Goal: Information Seeking & Learning: Learn about a topic

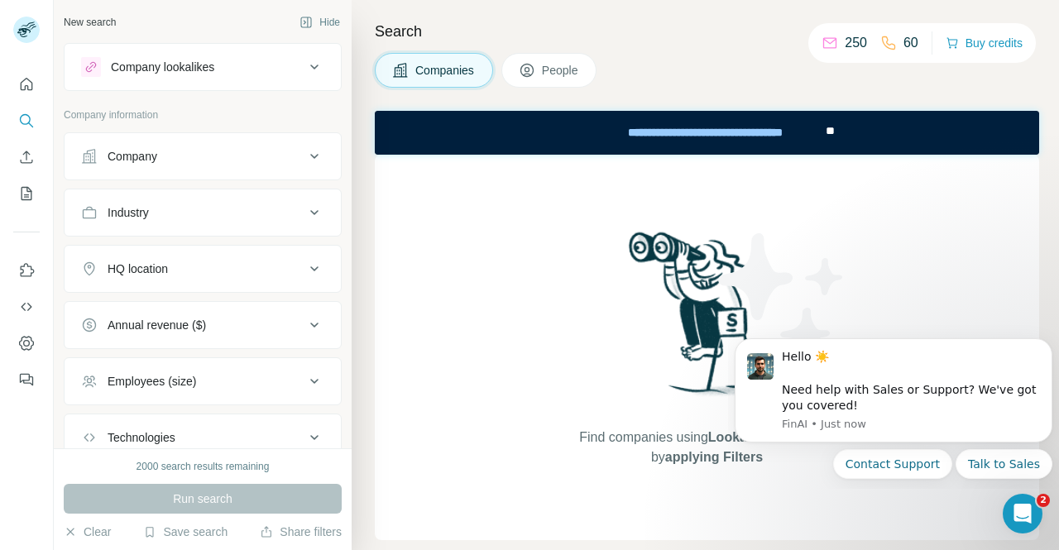
click at [158, 160] on div "Company" at bounding box center [192, 156] width 223 height 17
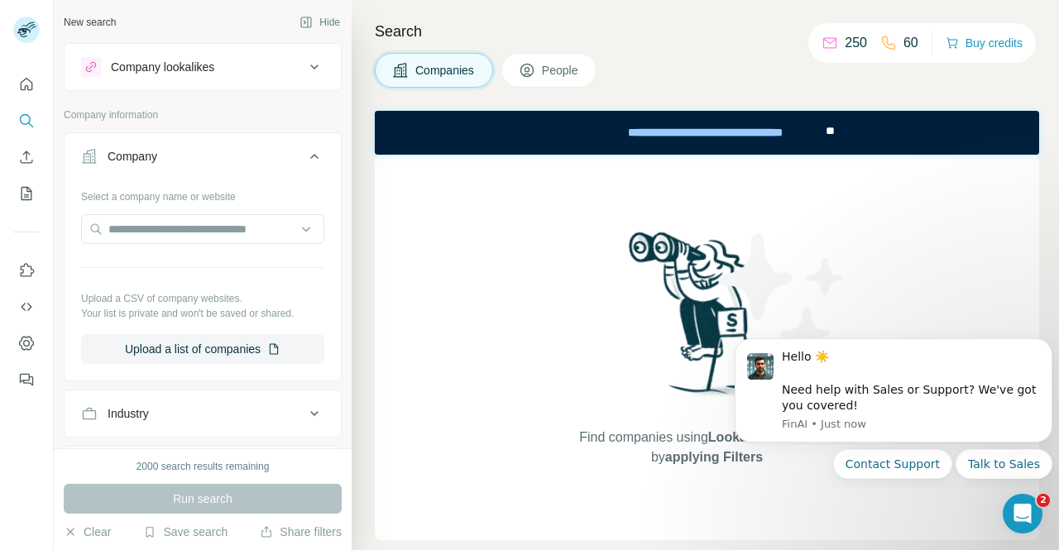
click at [158, 160] on div "Company" at bounding box center [192, 156] width 223 height 17
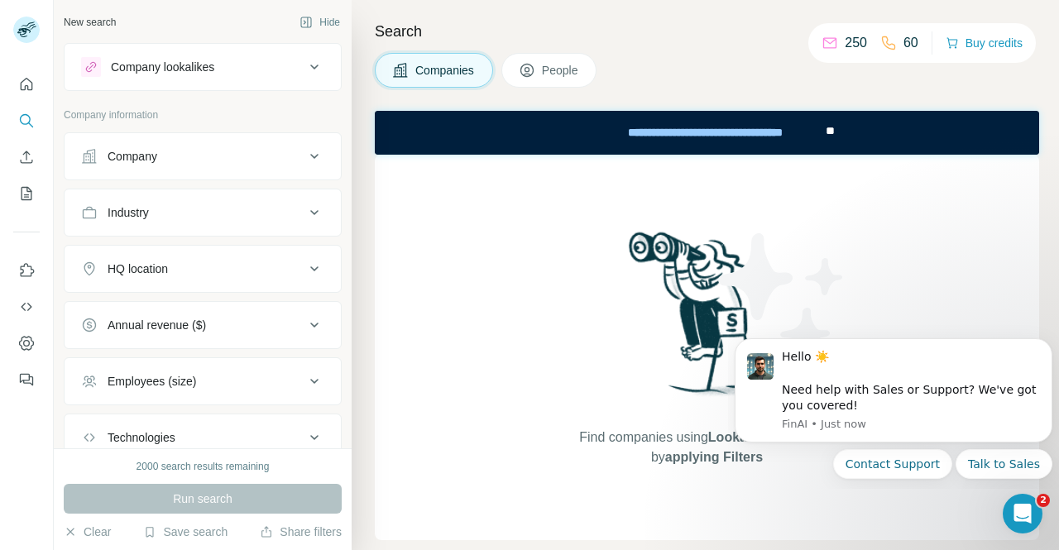
click at [158, 160] on div "Company" at bounding box center [192, 156] width 223 height 17
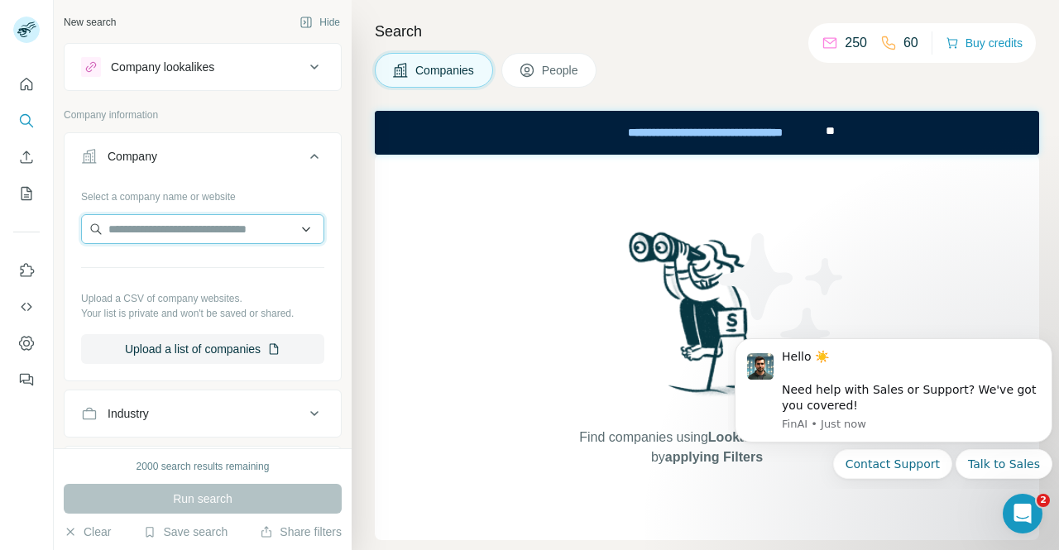
click at [140, 233] on input "text" at bounding box center [202, 229] width 243 height 30
type input "*"
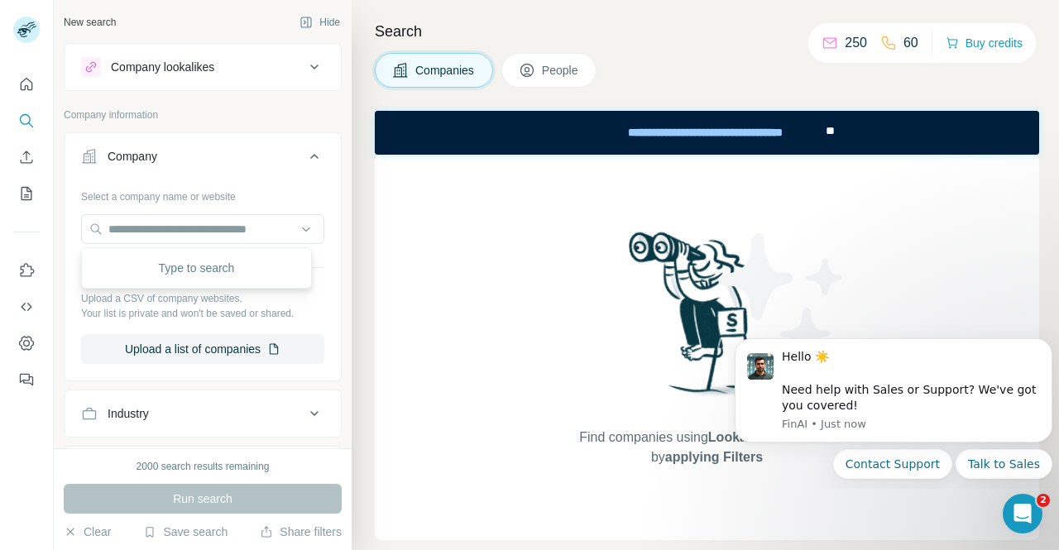
click at [222, 68] on div "Company lookalikes" at bounding box center [192, 67] width 223 height 20
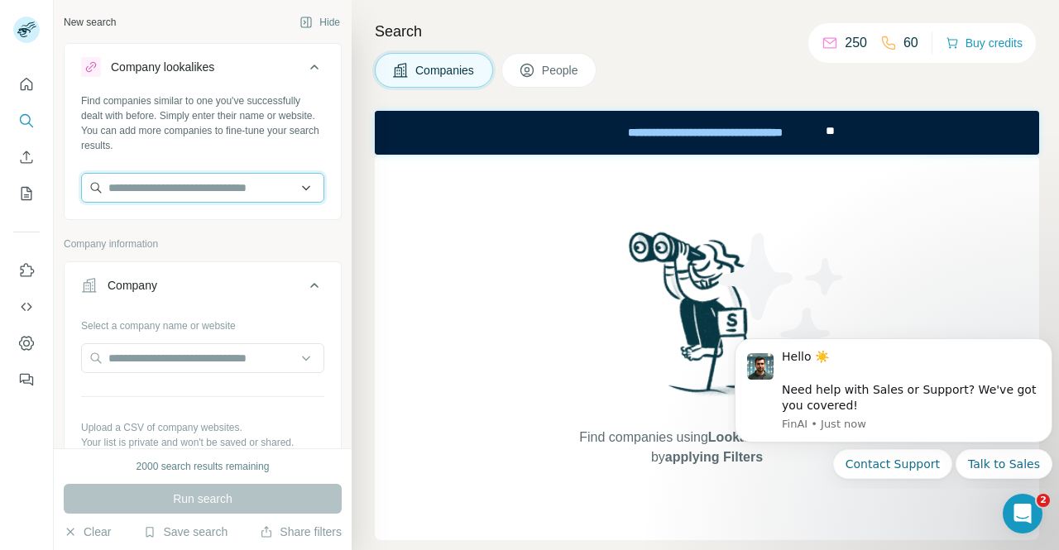
click at [159, 184] on input "text" at bounding box center [202, 188] width 243 height 30
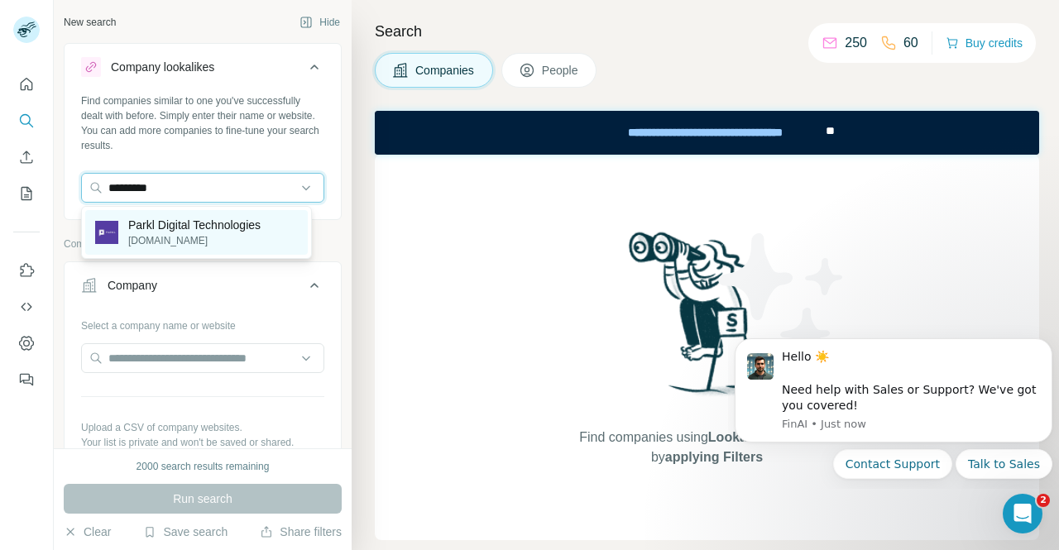
type input "*********"
click at [151, 252] on div "Parkl Digital Technologies [DOMAIN_NAME]" at bounding box center [196, 232] width 223 height 45
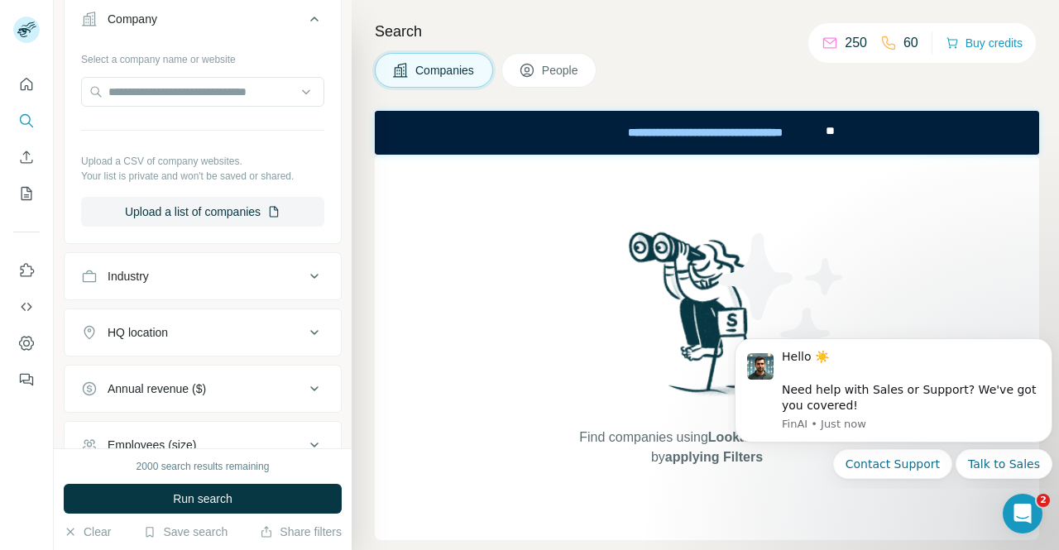
scroll to position [497, 0]
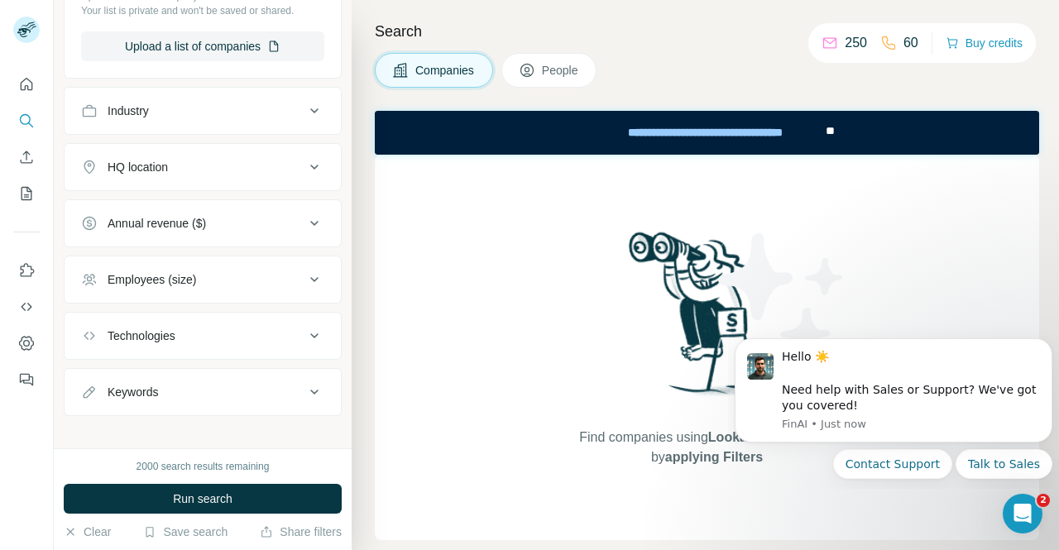
click at [190, 177] on button "HQ location" at bounding box center [203, 167] width 276 height 40
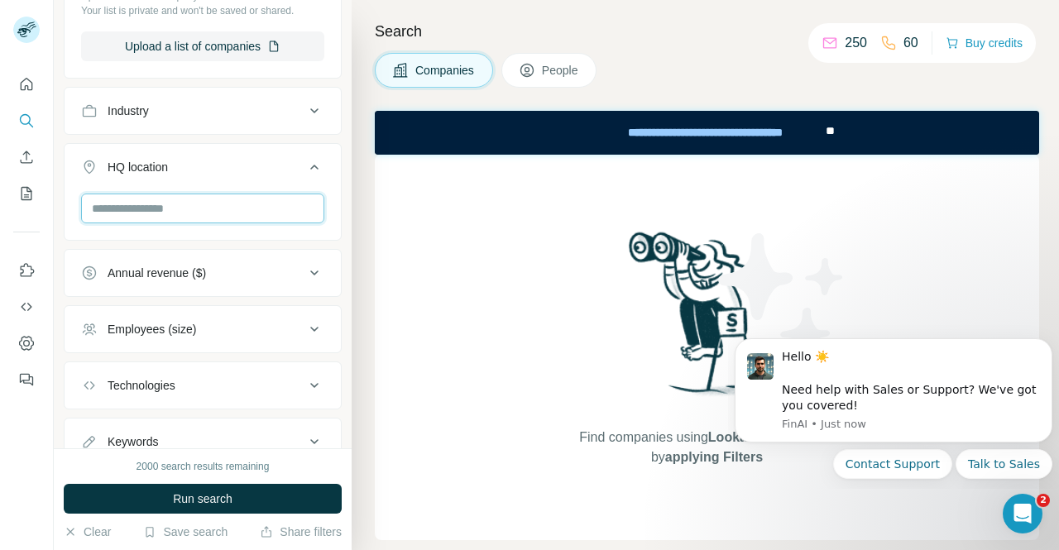
click at [162, 203] on input "text" at bounding box center [202, 209] width 243 height 30
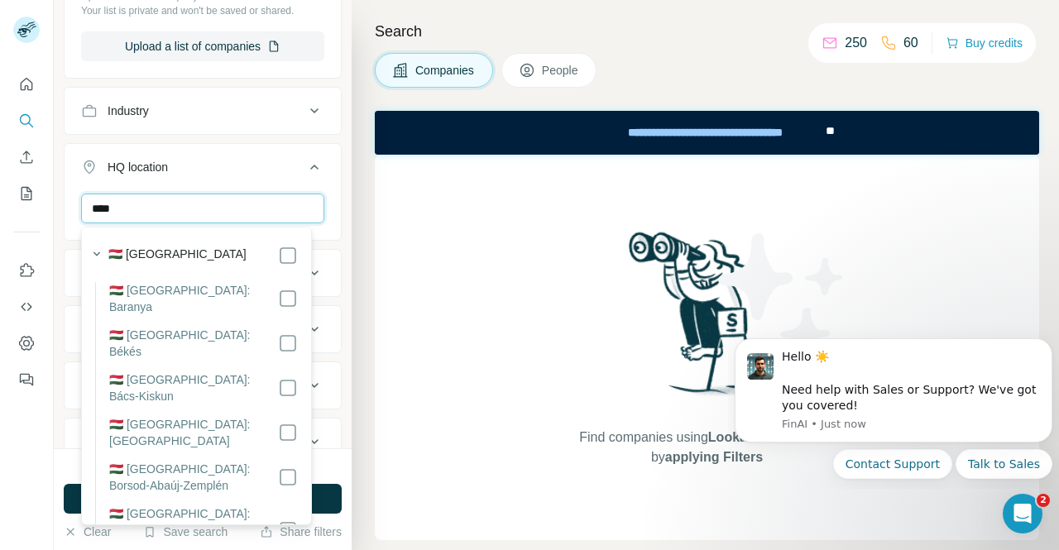
type input "****"
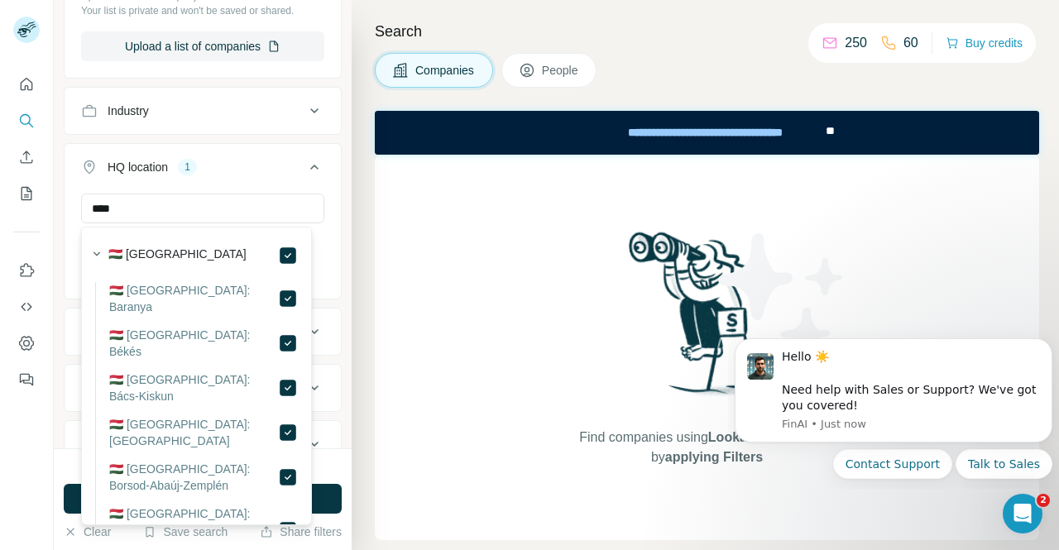
click at [339, 166] on div "New search Hide Company lookalikes 1 Find companies similar to one you've succe…" at bounding box center [203, 224] width 298 height 449
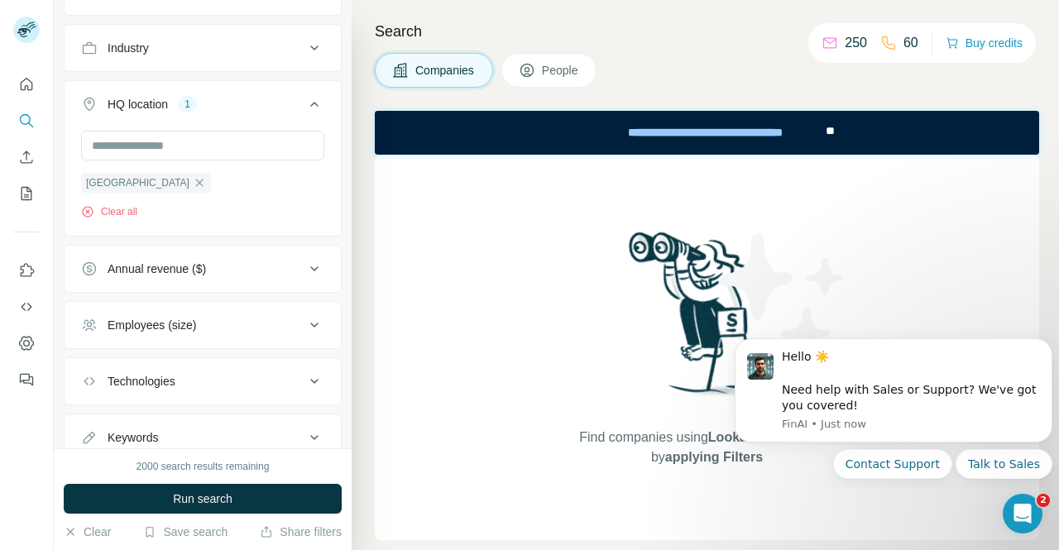
scroll to position [579, 0]
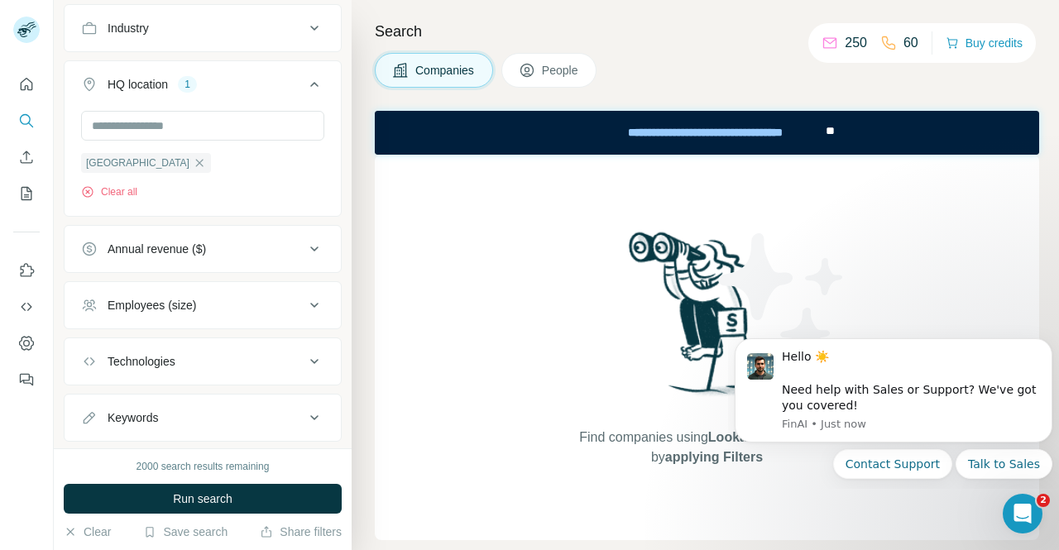
click at [222, 304] on div "Employees (size)" at bounding box center [192, 305] width 223 height 17
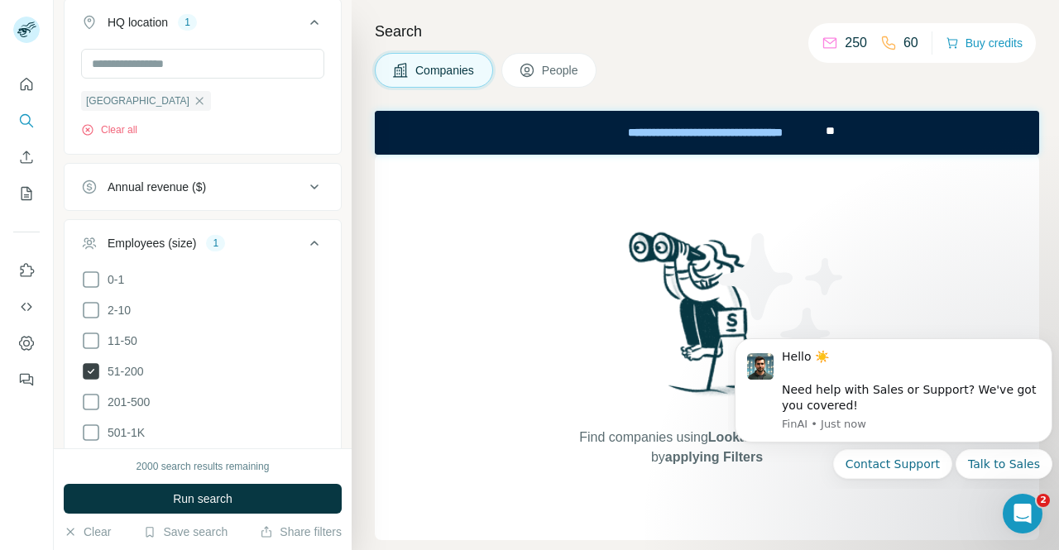
scroll to position [745, 0]
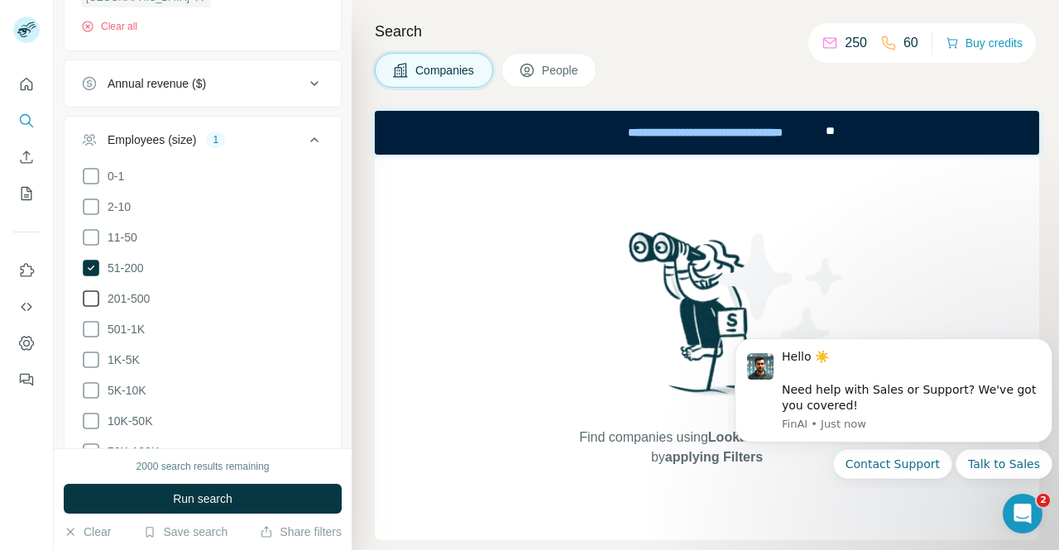
click at [136, 300] on span "201-500" at bounding box center [125, 299] width 49 height 17
click at [132, 324] on span "501-1K" at bounding box center [123, 329] width 44 height 17
click at [132, 321] on span "501-1K" at bounding box center [123, 329] width 44 height 17
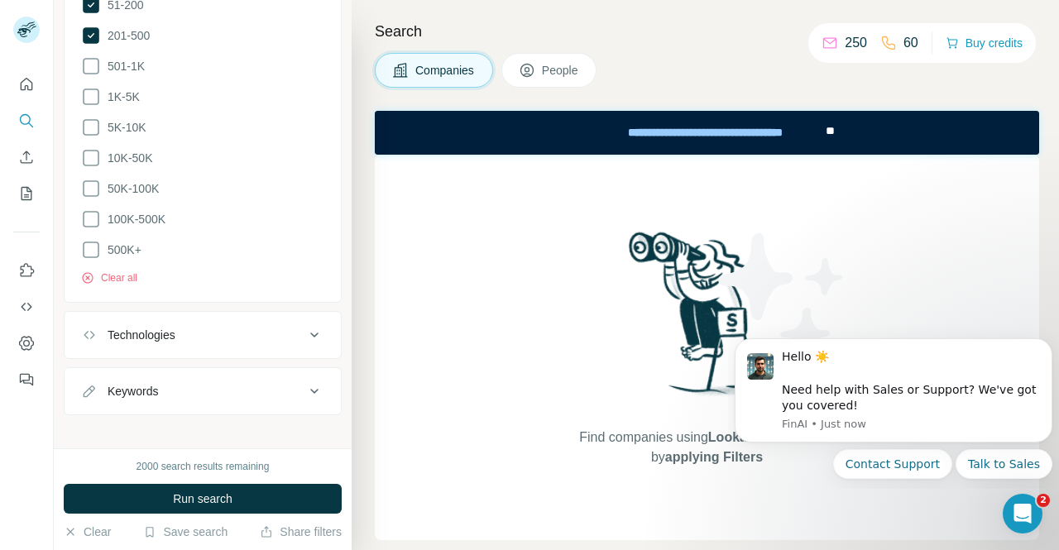
scroll to position [1016, 0]
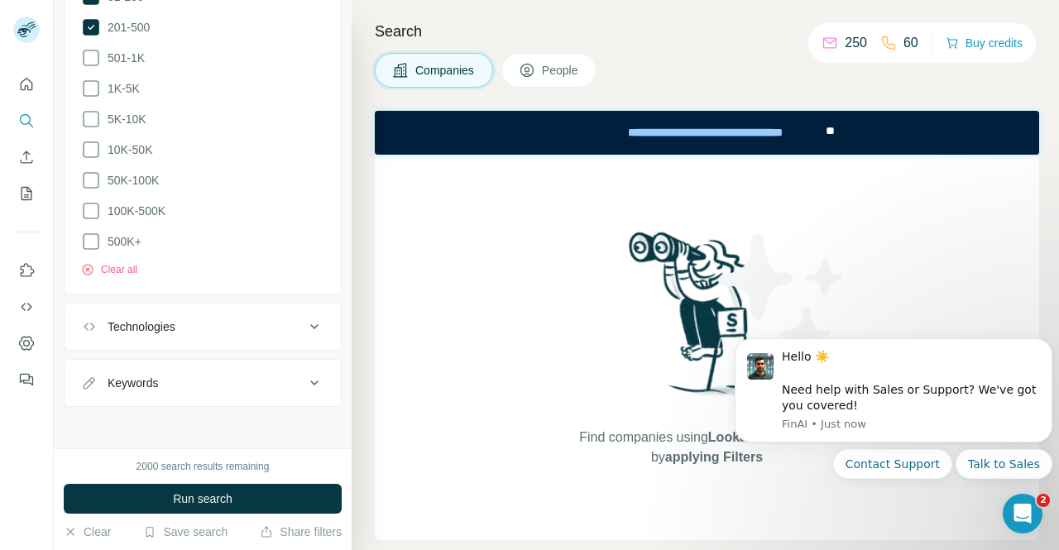
click at [172, 330] on button "Technologies" at bounding box center [203, 327] width 276 height 40
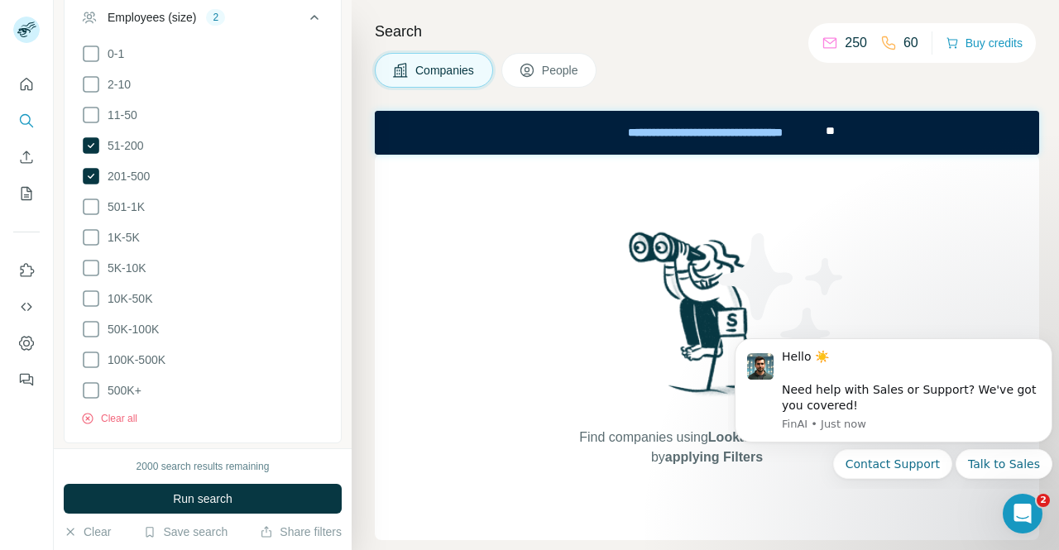
scroll to position [1066, 0]
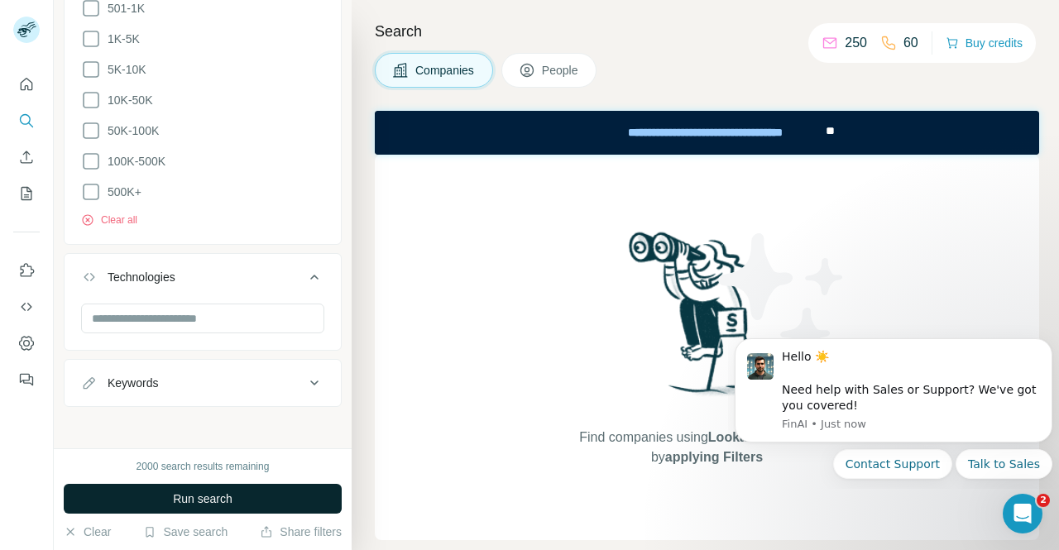
click at [190, 502] on span "Run search" at bounding box center [203, 499] width 60 height 17
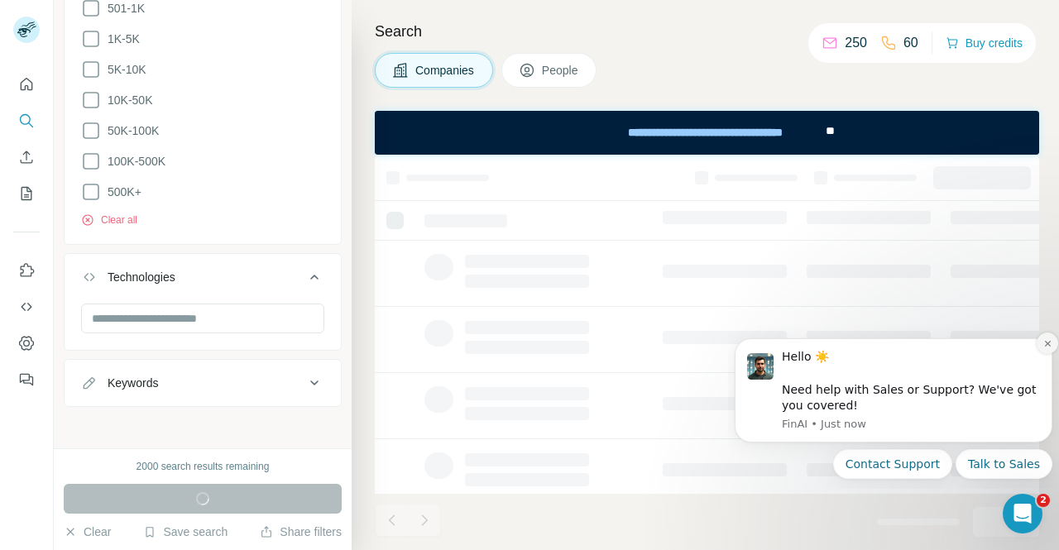
click at [1050, 344] on icon "Dismiss notification" at bounding box center [1048, 343] width 9 height 9
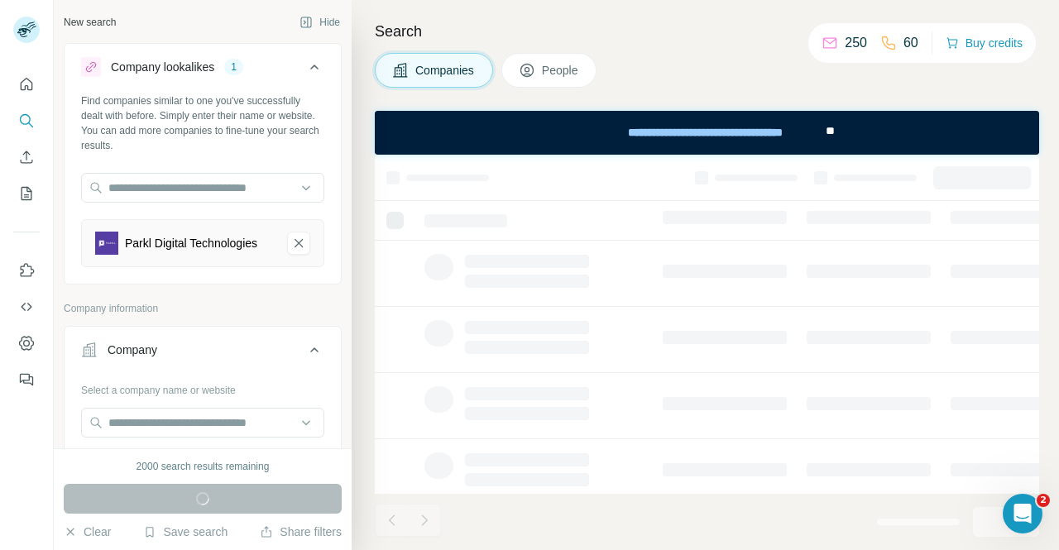
scroll to position [414, 0]
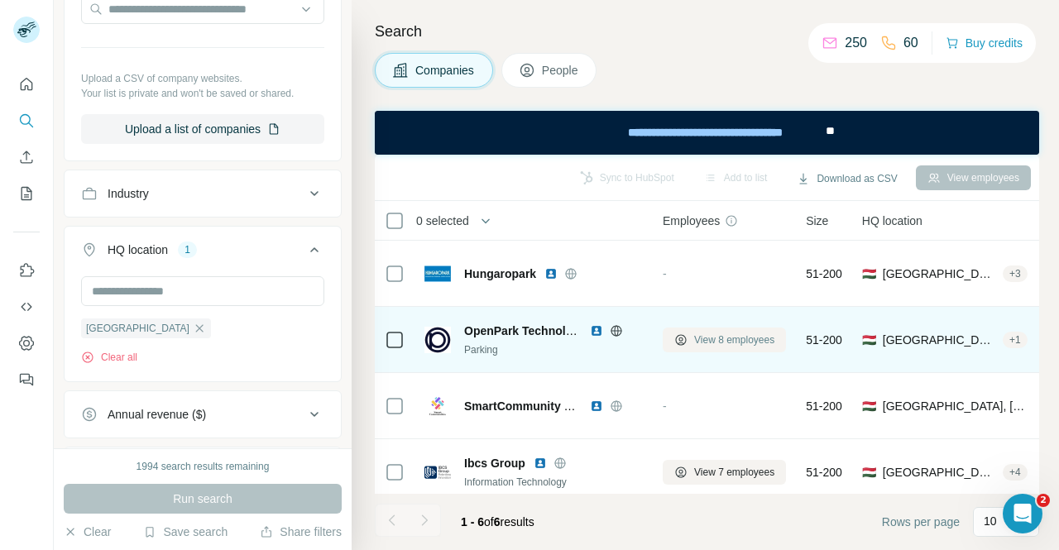
click at [735, 339] on span "View 8 employees" at bounding box center [734, 340] width 80 height 15
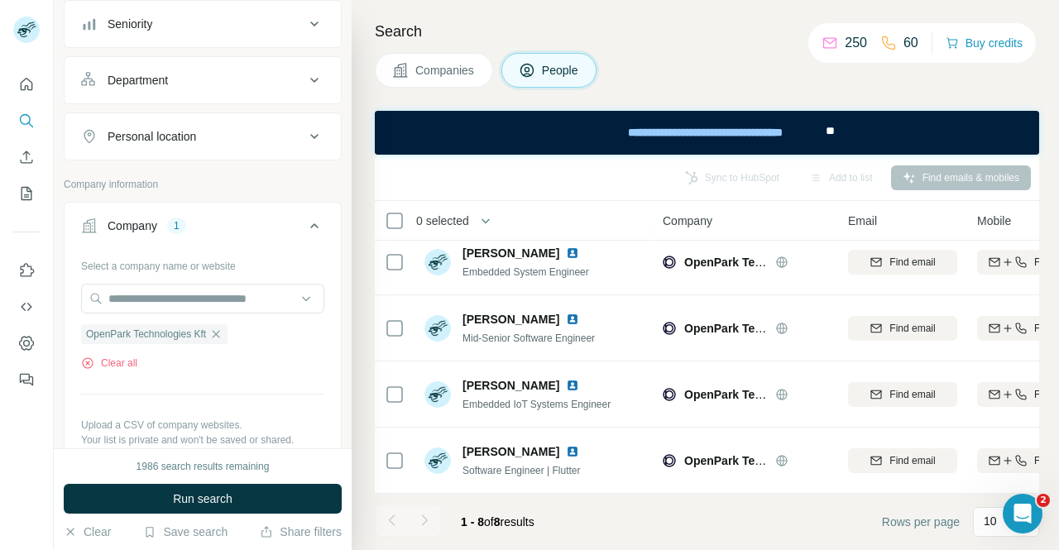
click at [420, 76] on span "Companies" at bounding box center [446, 70] width 60 height 17
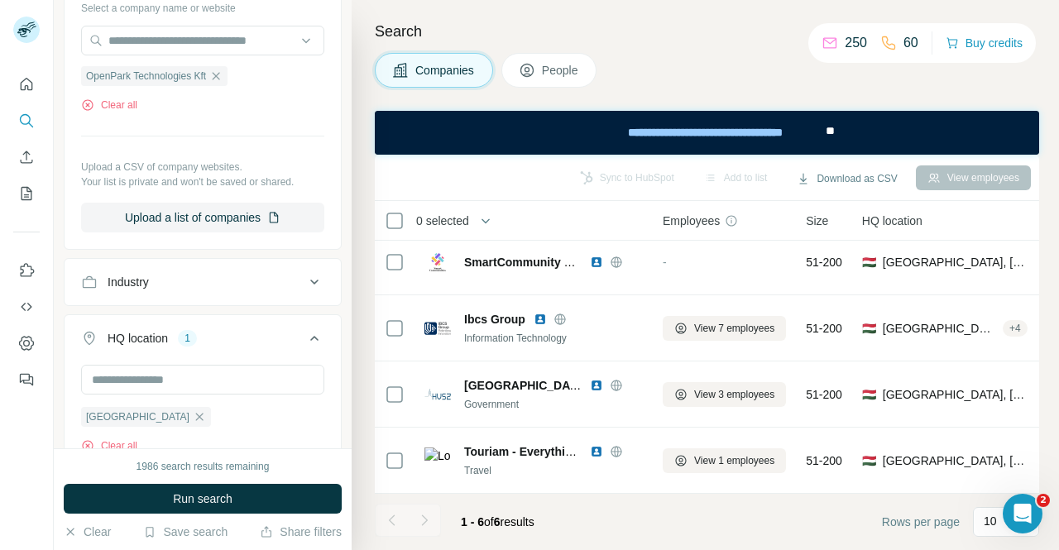
scroll to position [152, 0]
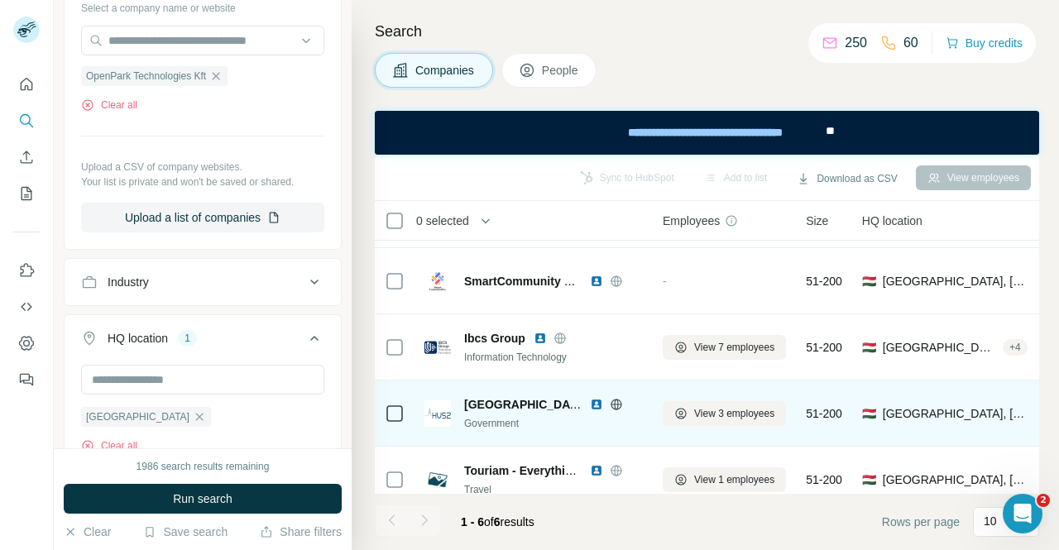
scroll to position [152, 0]
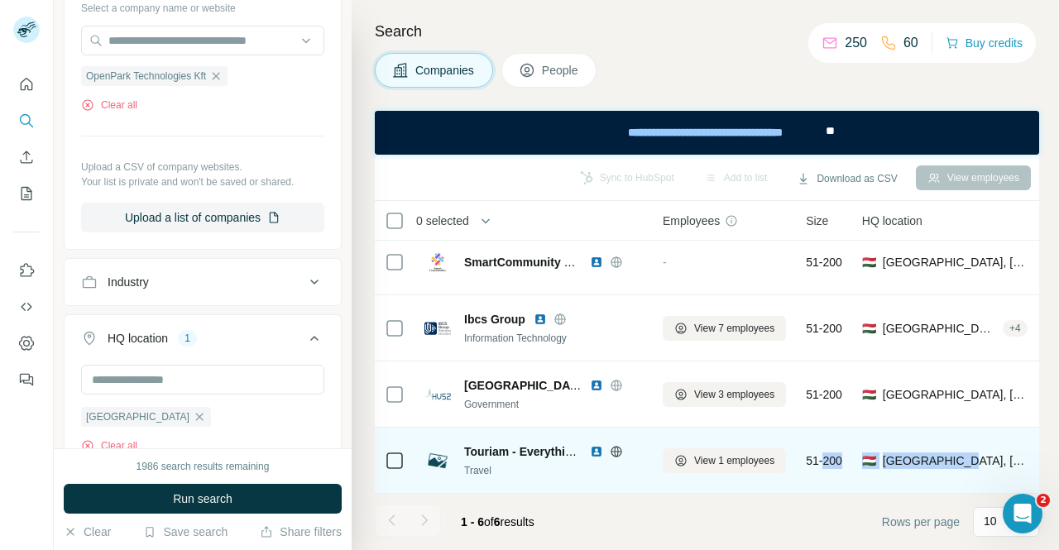
drag, startPoint x: 966, startPoint y: 454, endPoint x: 823, endPoint y: 466, distance: 143.7
click at [0, 0] on tr "Touriam - Everything 4 YOU Travel View 1 employees 51-200 🇭🇺 [GEOGRAPHIC_DATA],…" at bounding box center [0, 0] width 0 height 0
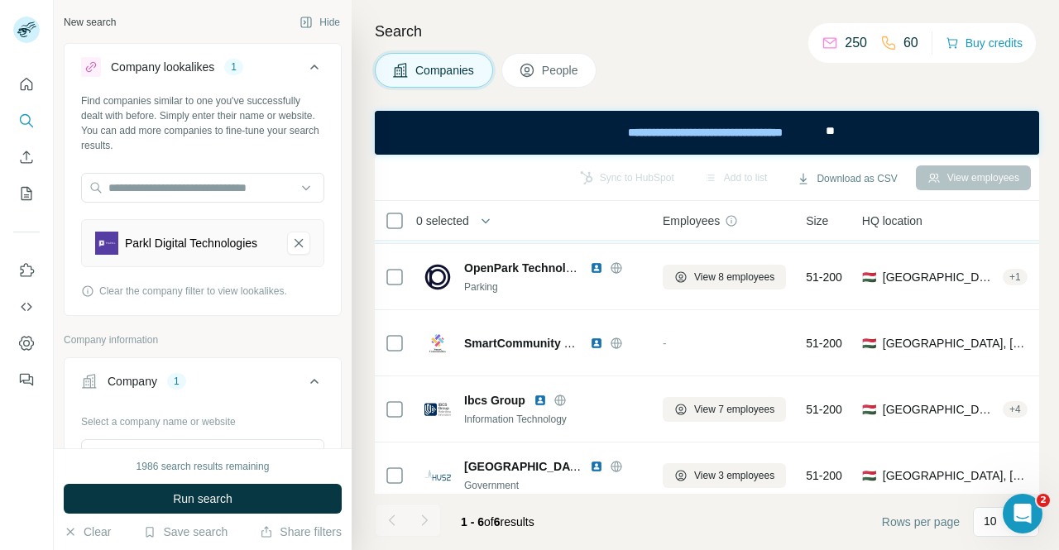
scroll to position [83, 0]
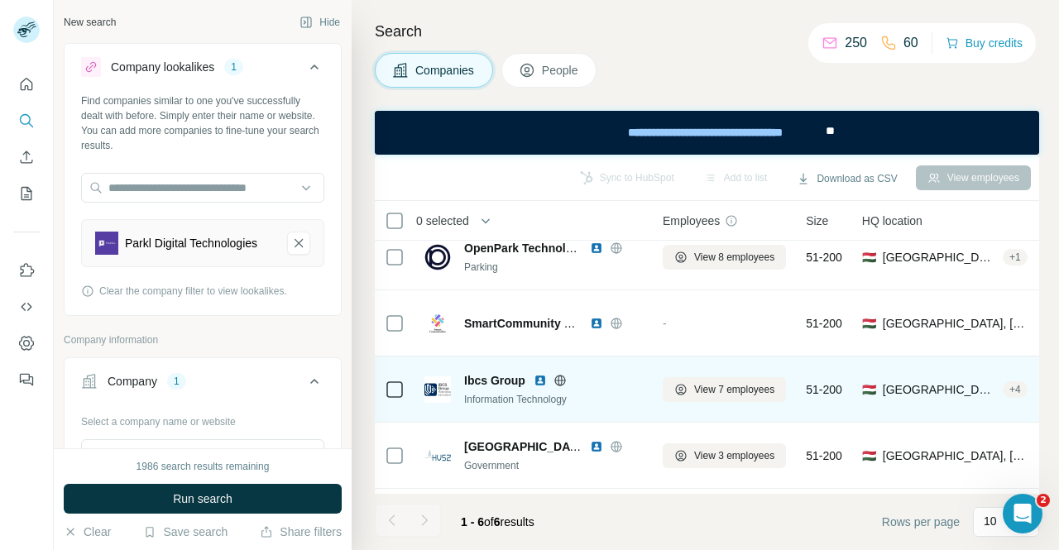
click at [537, 379] on img at bounding box center [540, 380] width 13 height 13
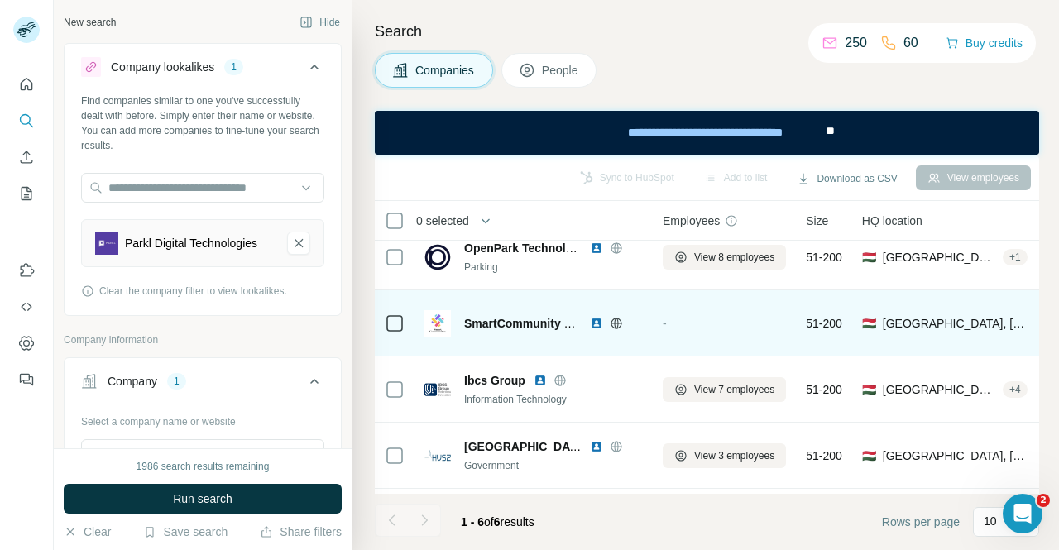
scroll to position [152, 0]
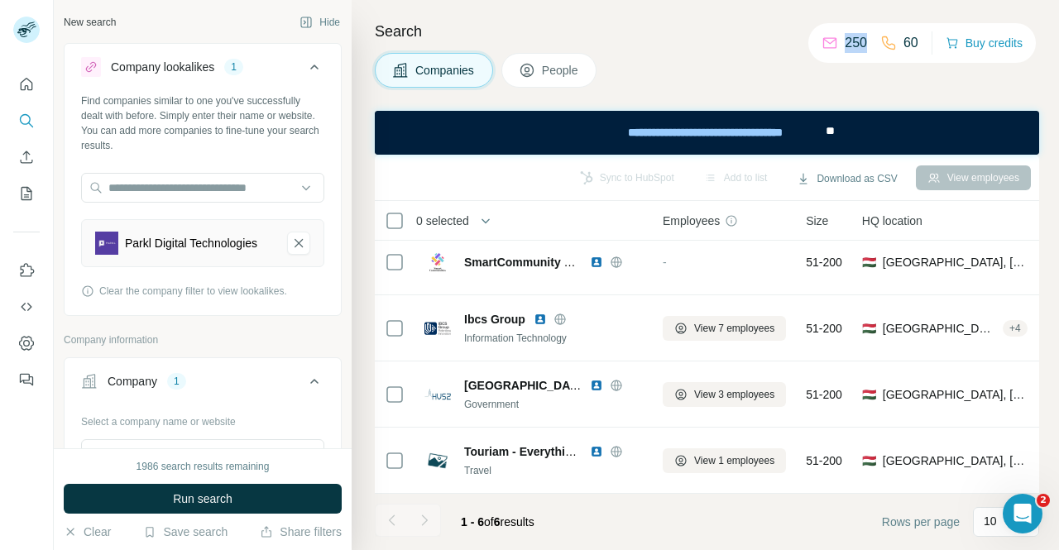
drag, startPoint x: 867, startPoint y: 43, endPoint x: 840, endPoint y: 46, distance: 26.7
click at [840, 46] on div "250" at bounding box center [845, 43] width 46 height 20
click at [853, 54] on div "250 60" at bounding box center [870, 42] width 97 height 23
click at [869, 41] on div "250 60" at bounding box center [870, 42] width 97 height 23
click at [841, 52] on div "250" at bounding box center [845, 43] width 46 height 20
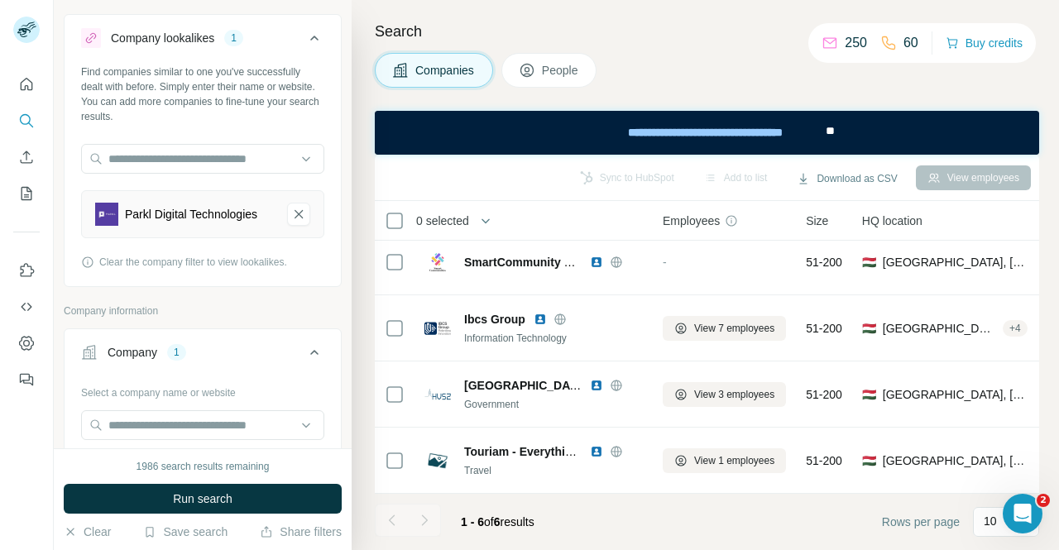
scroll to position [0, 0]
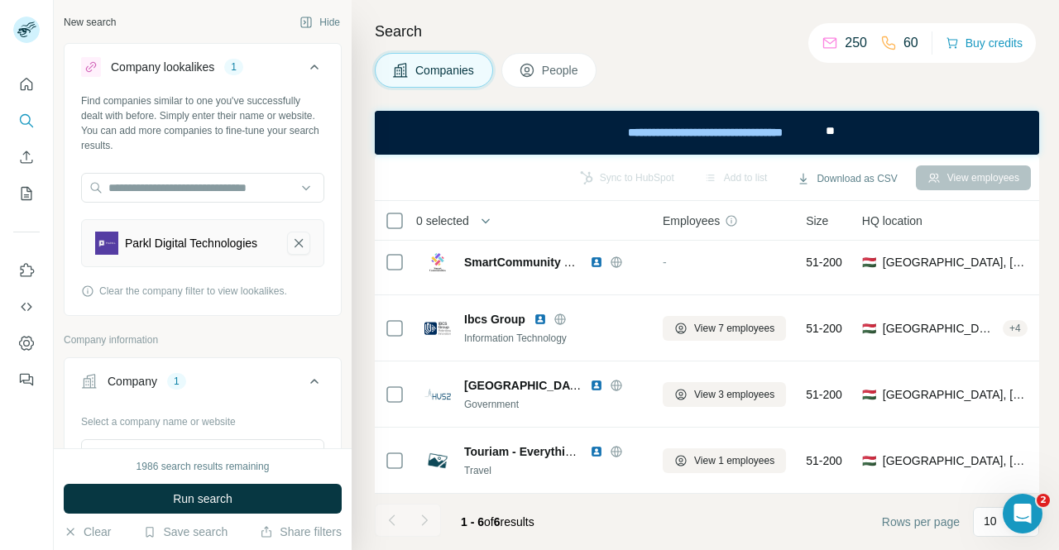
click at [291, 247] on icon "Parkl Digital Technologies-remove-button" at bounding box center [298, 243] width 15 height 17
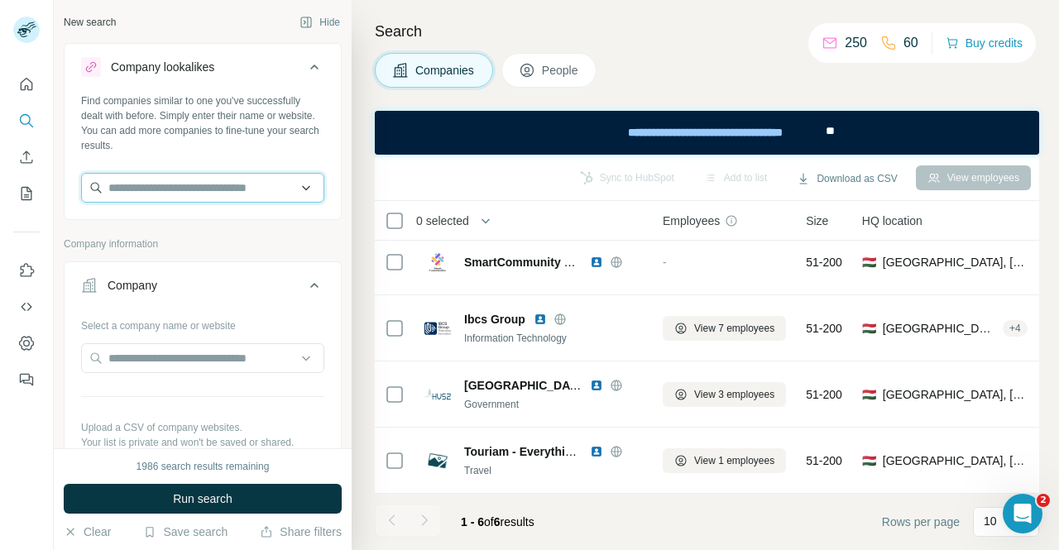
click at [204, 195] on input "text" at bounding box center [202, 188] width 243 height 30
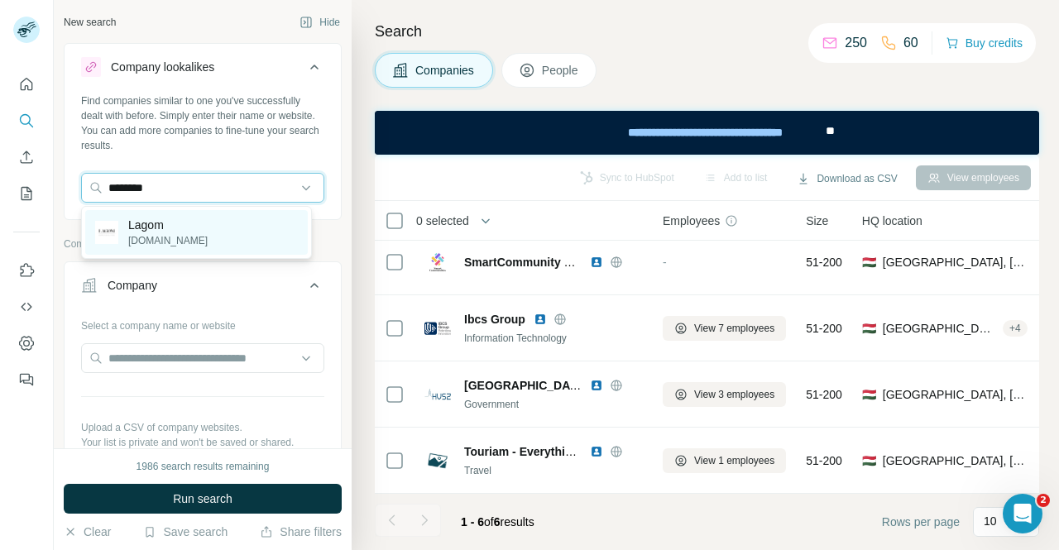
type input "********"
click at [181, 232] on div "Lagom [DOMAIN_NAME]" at bounding box center [196, 232] width 223 height 45
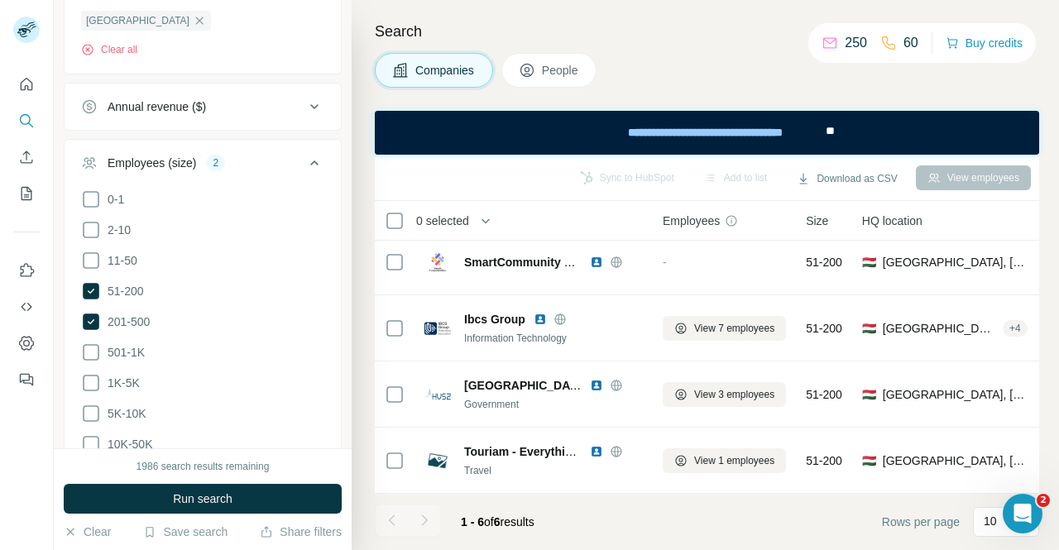
scroll to position [745, 0]
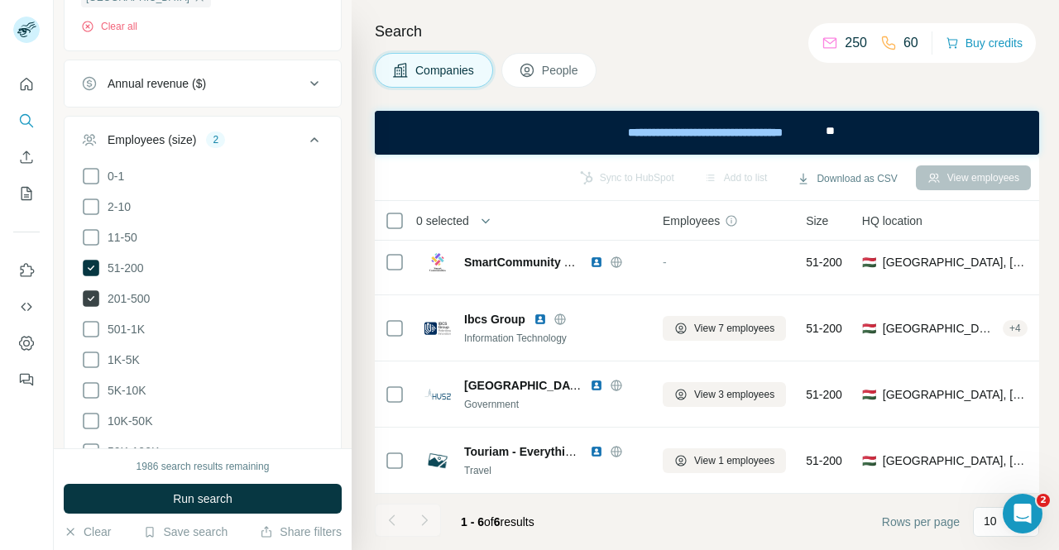
click at [89, 291] on icon at bounding box center [91, 299] width 17 height 17
click at [100, 228] on icon at bounding box center [91, 238] width 20 height 20
click at [171, 480] on div "1986 search results remaining Run search Clear Save search Share filters" at bounding box center [203, 500] width 298 height 102
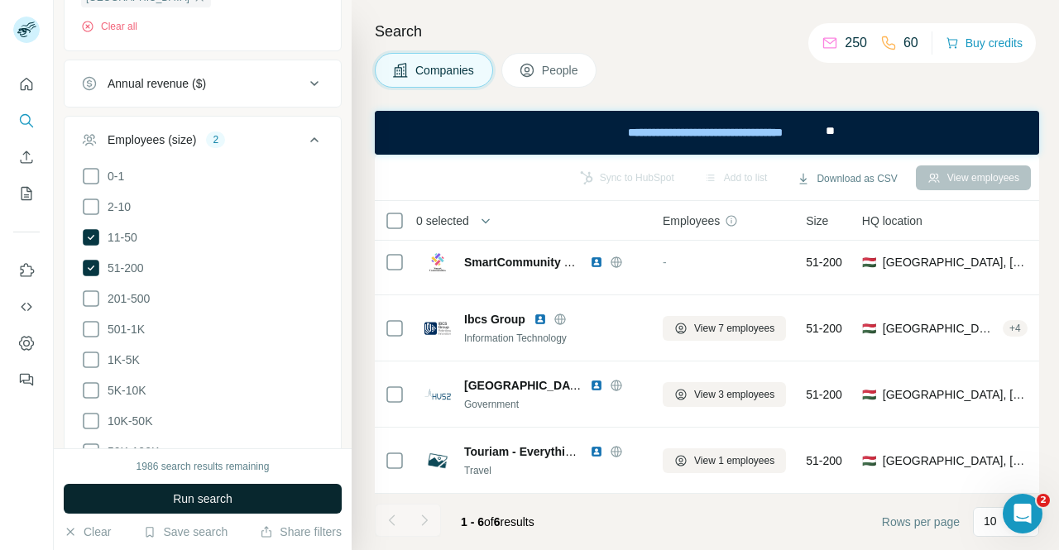
click at [169, 497] on button "Run search" at bounding box center [203, 499] width 278 height 30
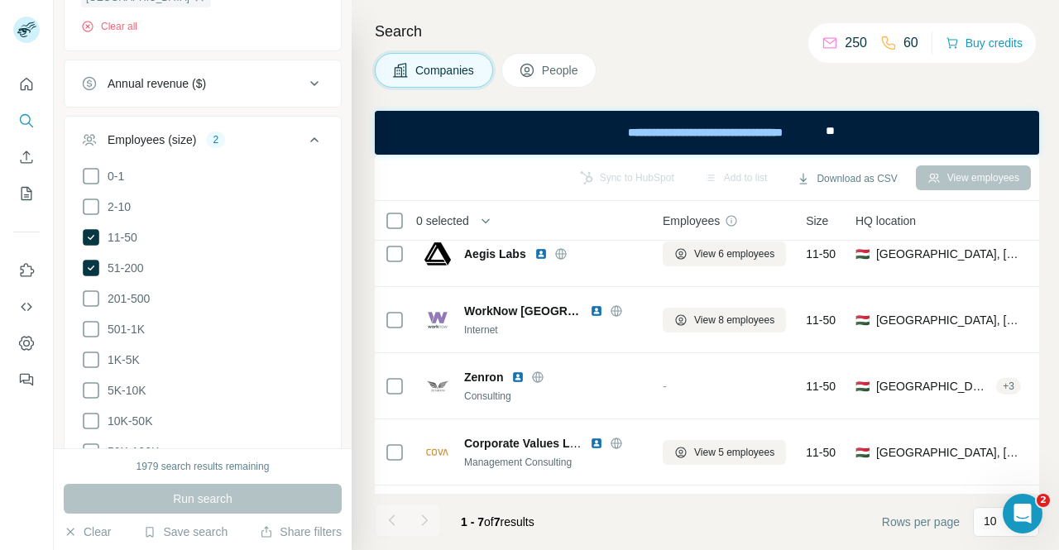
drag, startPoint x: 123, startPoint y: 465, endPoint x: 188, endPoint y: 466, distance: 64.6
click at [188, 466] on div "1979 search results remaining" at bounding box center [203, 466] width 278 height 15
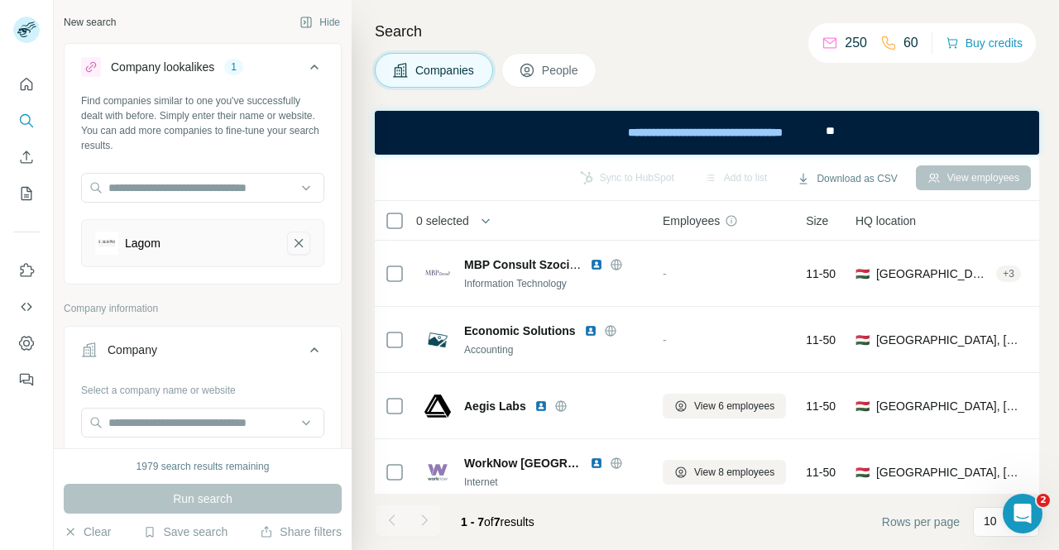
click at [293, 248] on icon "Lagom-remove-button" at bounding box center [298, 243] width 15 height 17
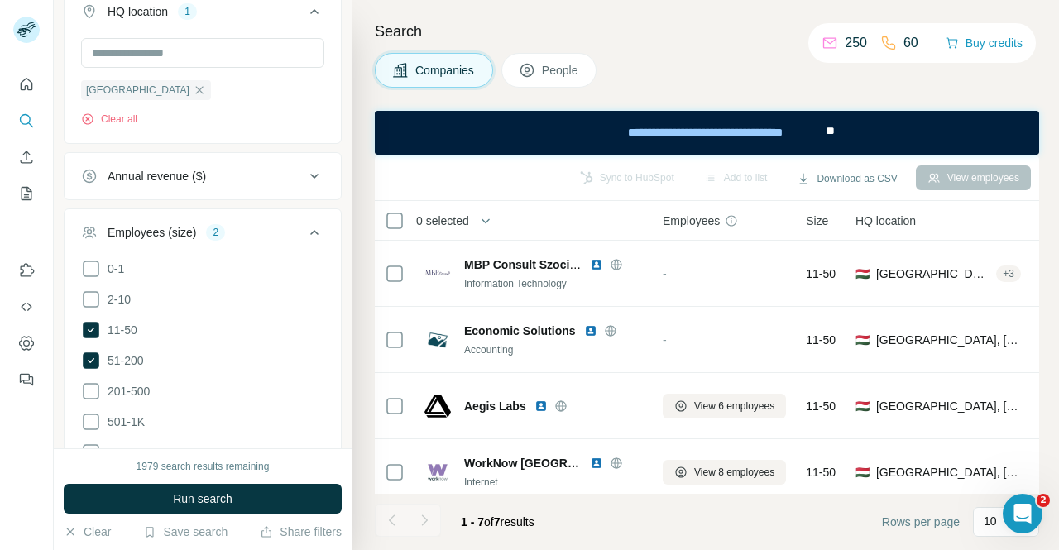
click at [578, 61] on button "People" at bounding box center [550, 70] width 96 height 35
